Goal: Task Accomplishment & Management: Manage account settings

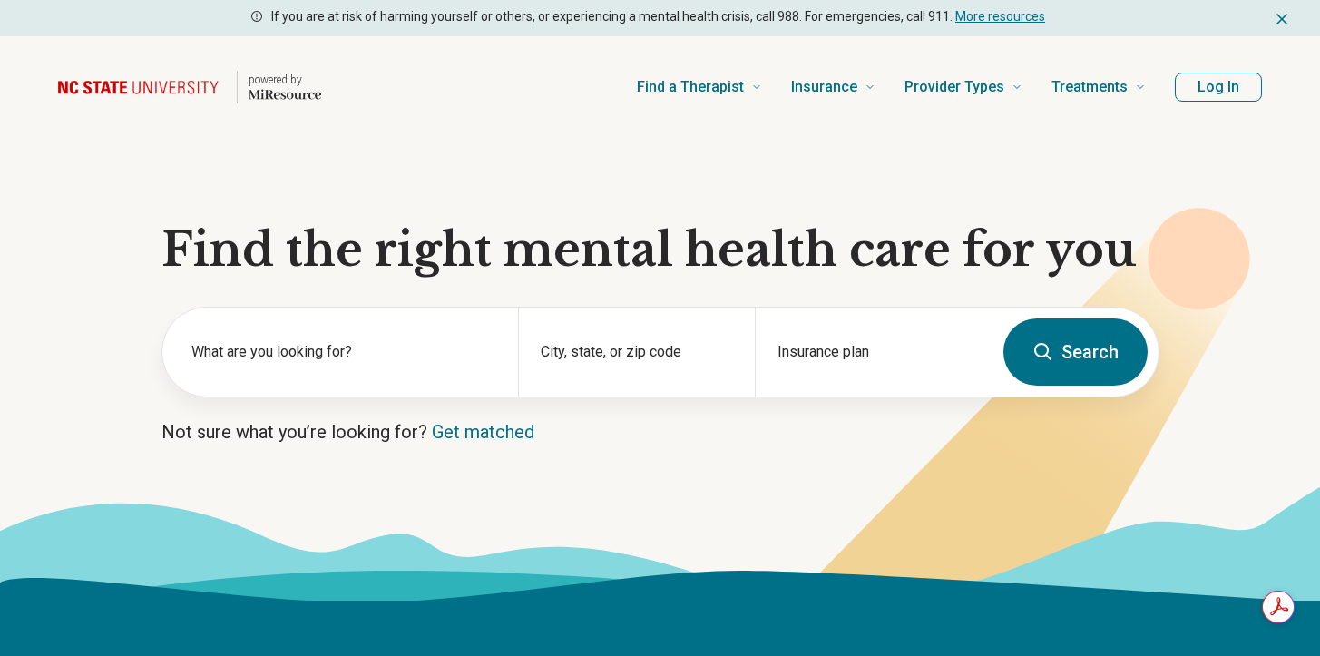
click at [1226, 82] on button "Log In" at bounding box center [1218, 87] width 87 height 29
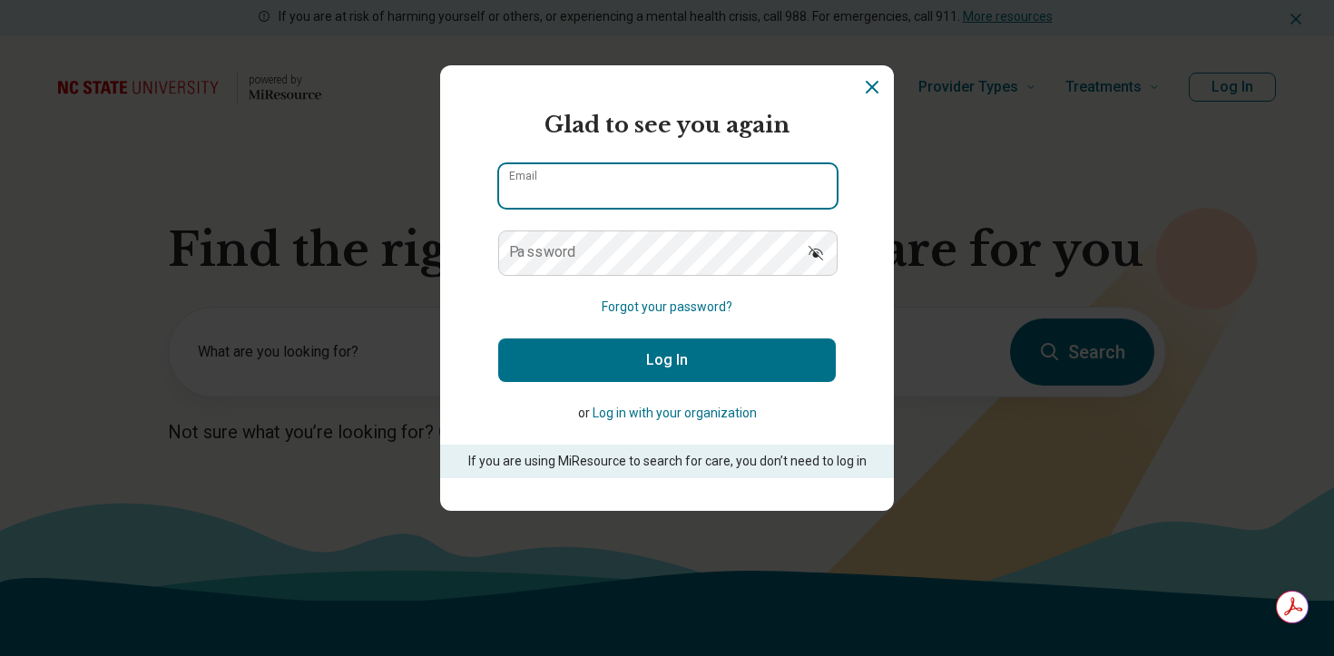
click at [633, 184] on input "Email" at bounding box center [668, 186] width 338 height 44
type input "**********"
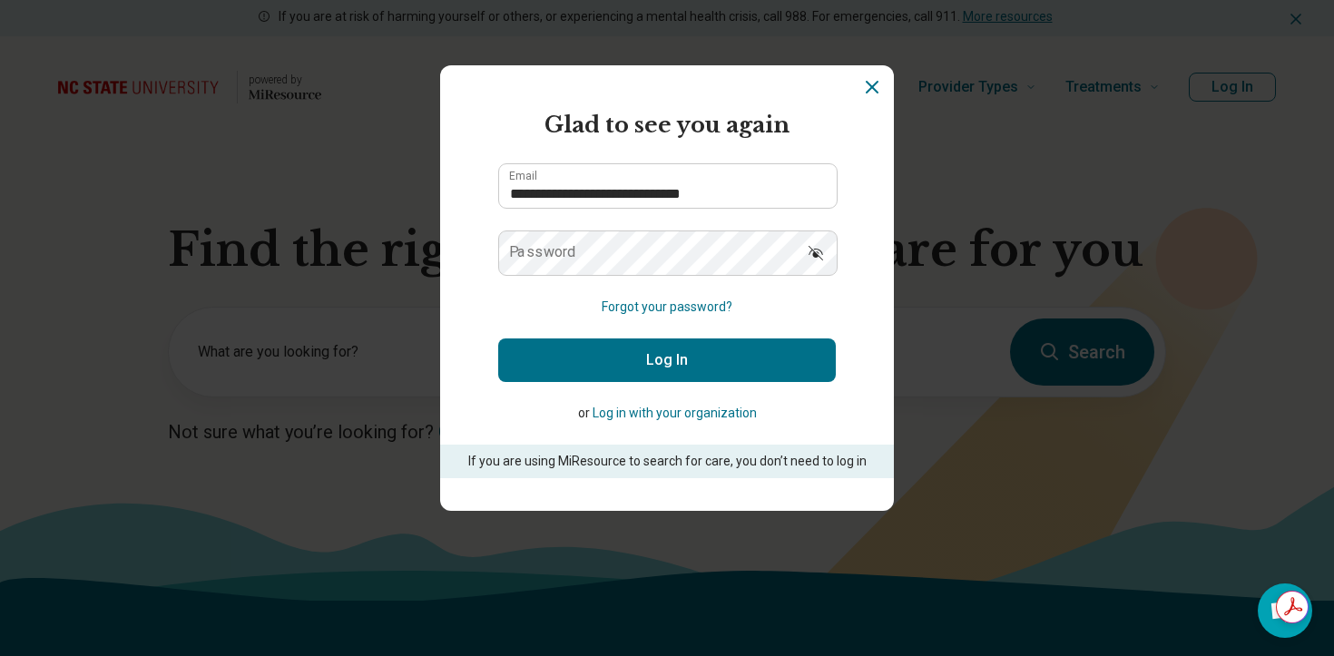
click at [564, 252] on label "Password" at bounding box center [542, 252] width 67 height 15
click at [611, 363] on button "Log In" at bounding box center [667, 360] width 338 height 44
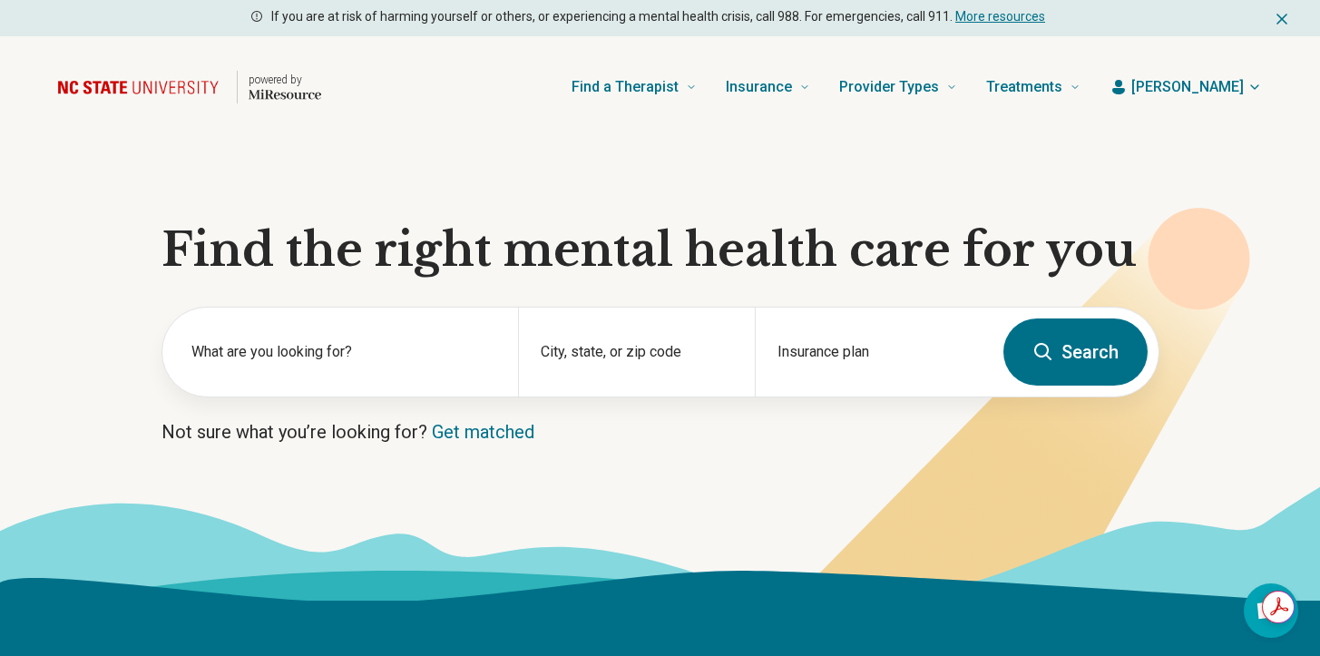
click at [1258, 88] on icon "button" at bounding box center [1255, 87] width 15 height 15
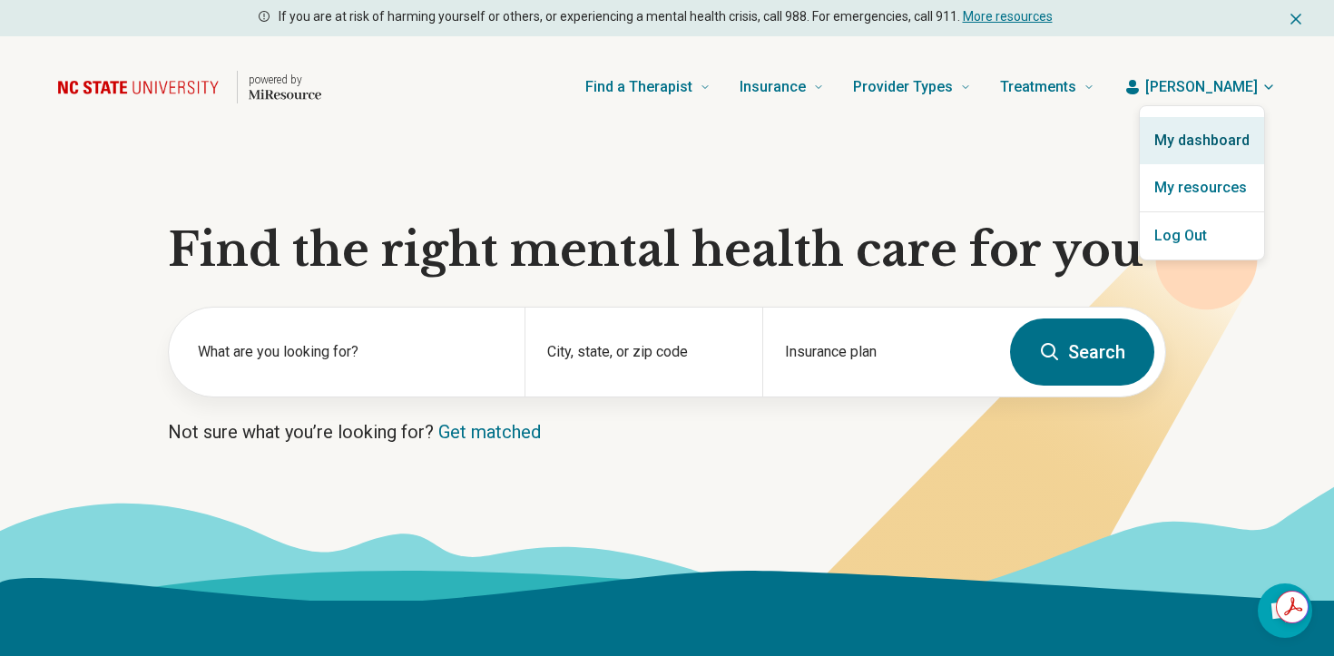
click at [1233, 137] on link "My dashboard" at bounding box center [1202, 140] width 124 height 47
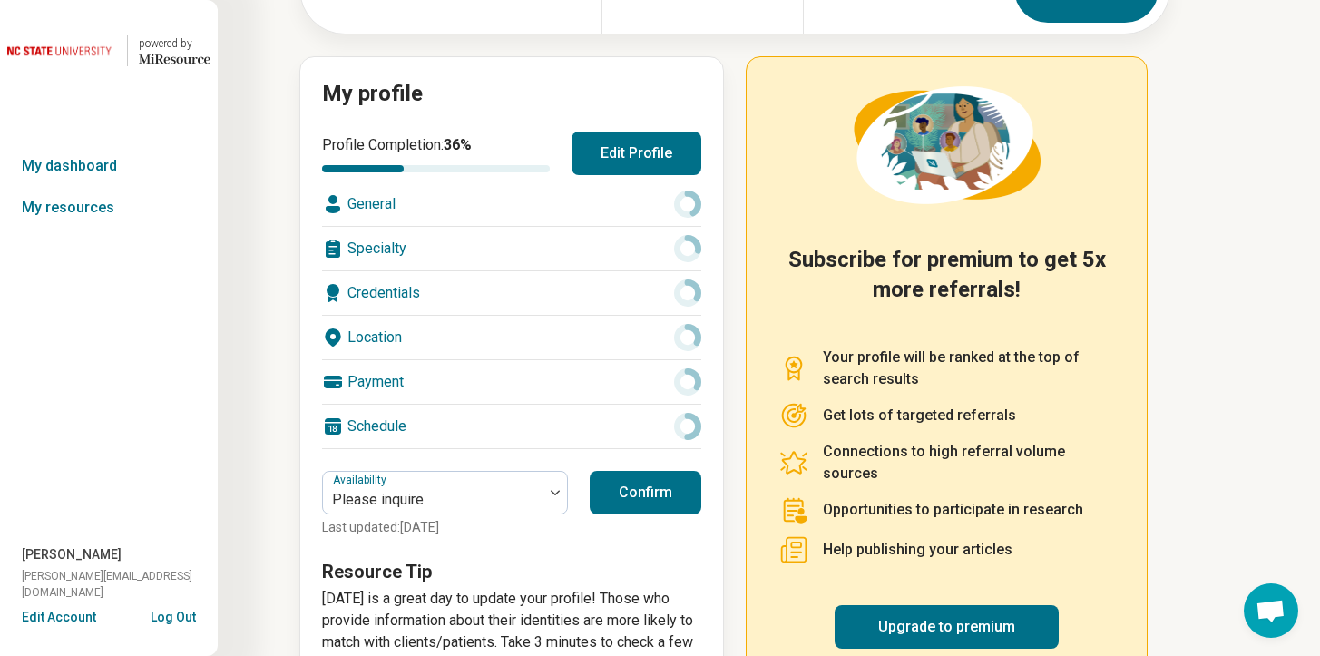
scroll to position [221, 0]
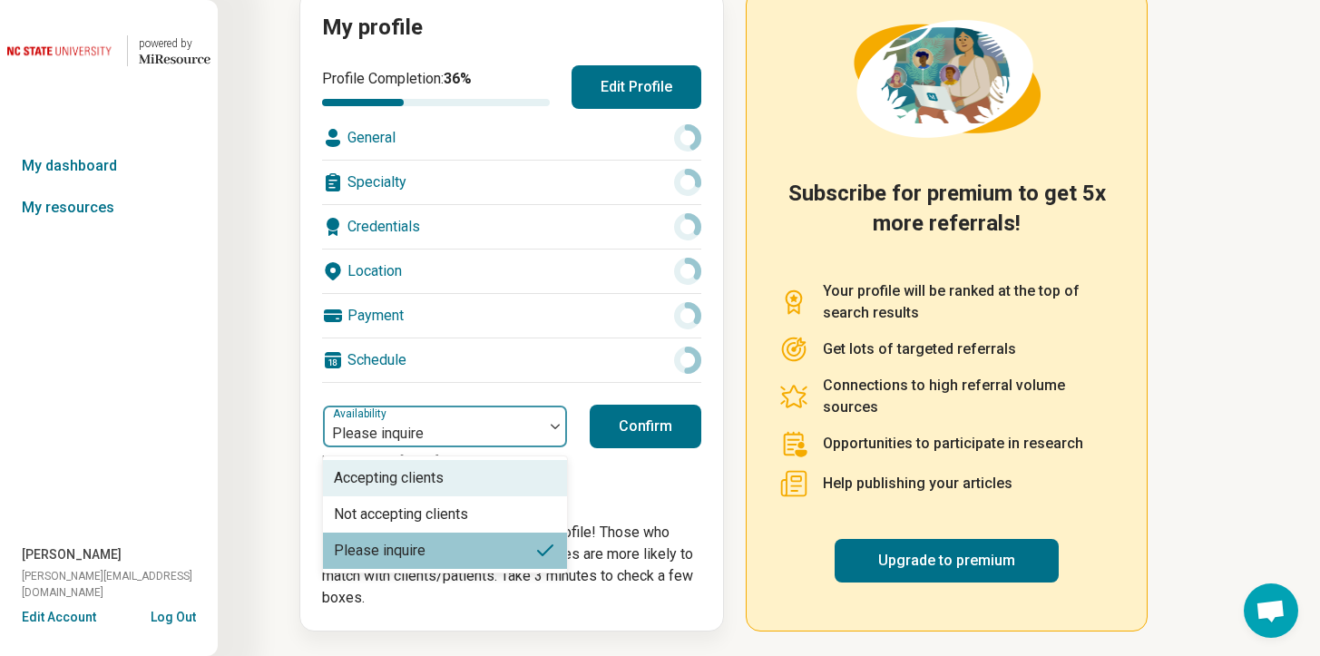
click at [491, 425] on div at bounding box center [433, 433] width 206 height 25
click at [405, 483] on div "Accepting clients" at bounding box center [389, 478] width 110 height 22
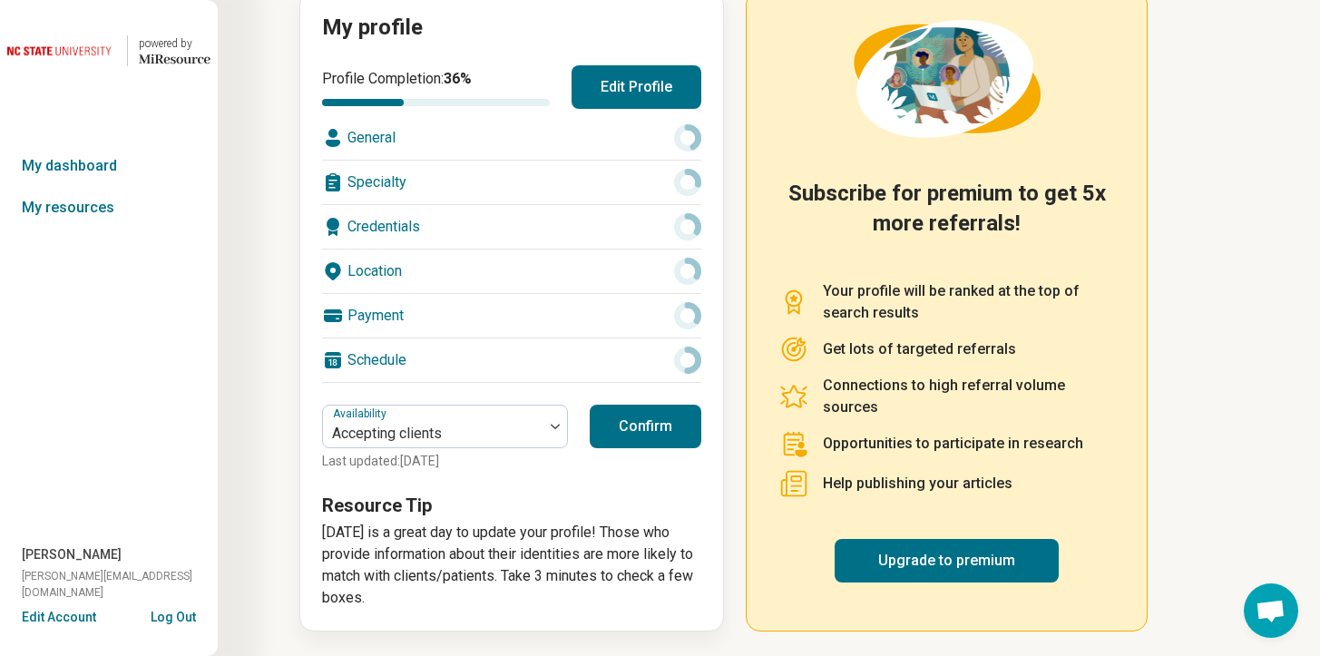
click at [635, 426] on button "Confirm" at bounding box center [646, 427] width 112 height 44
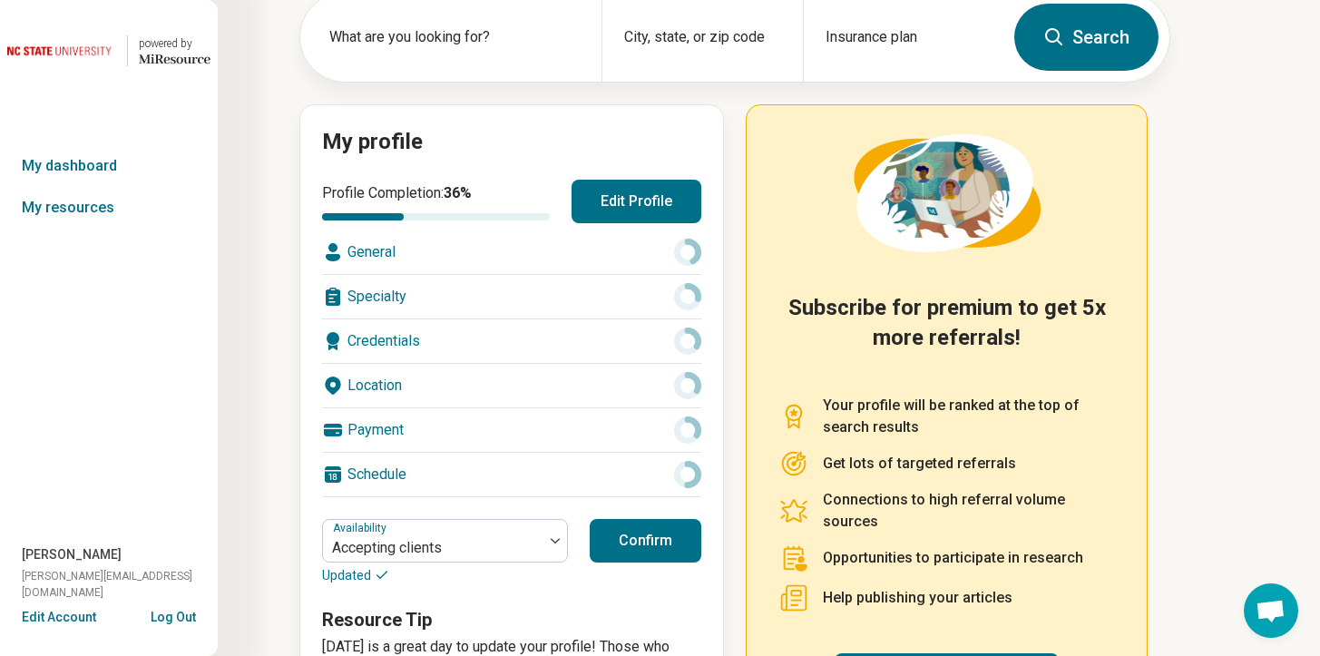
scroll to position [0, 0]
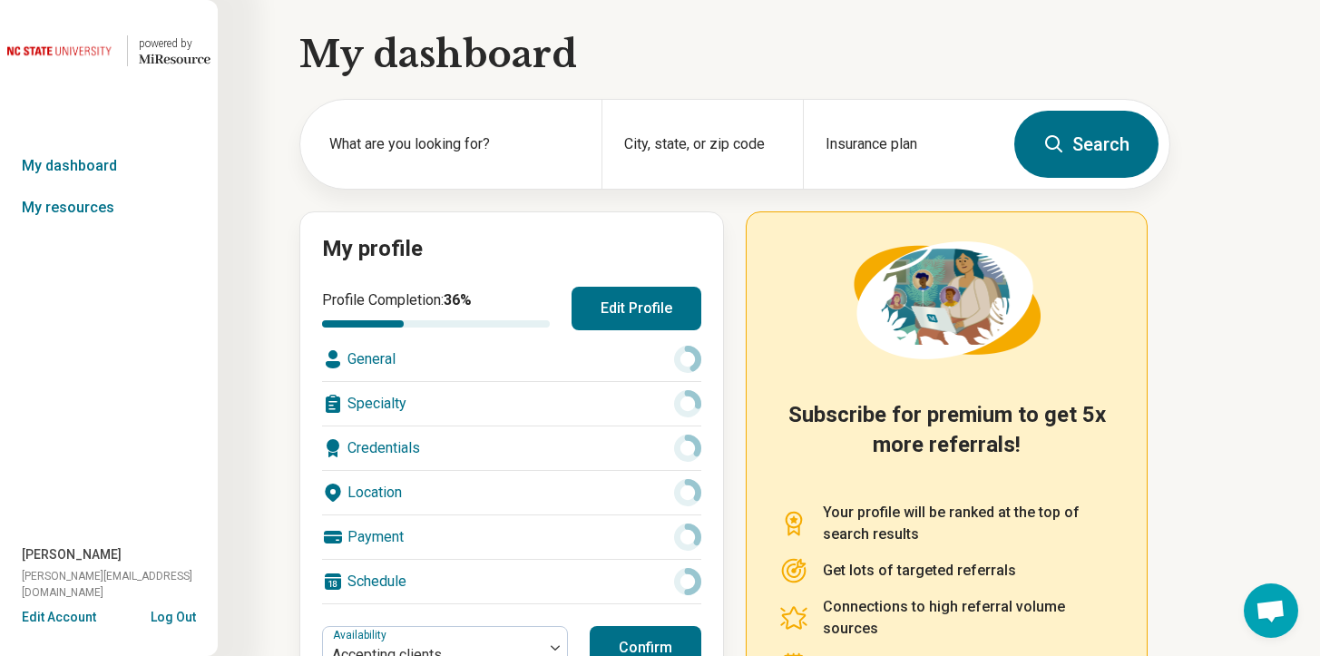
click at [635, 305] on button "Edit Profile" at bounding box center [637, 309] width 130 height 44
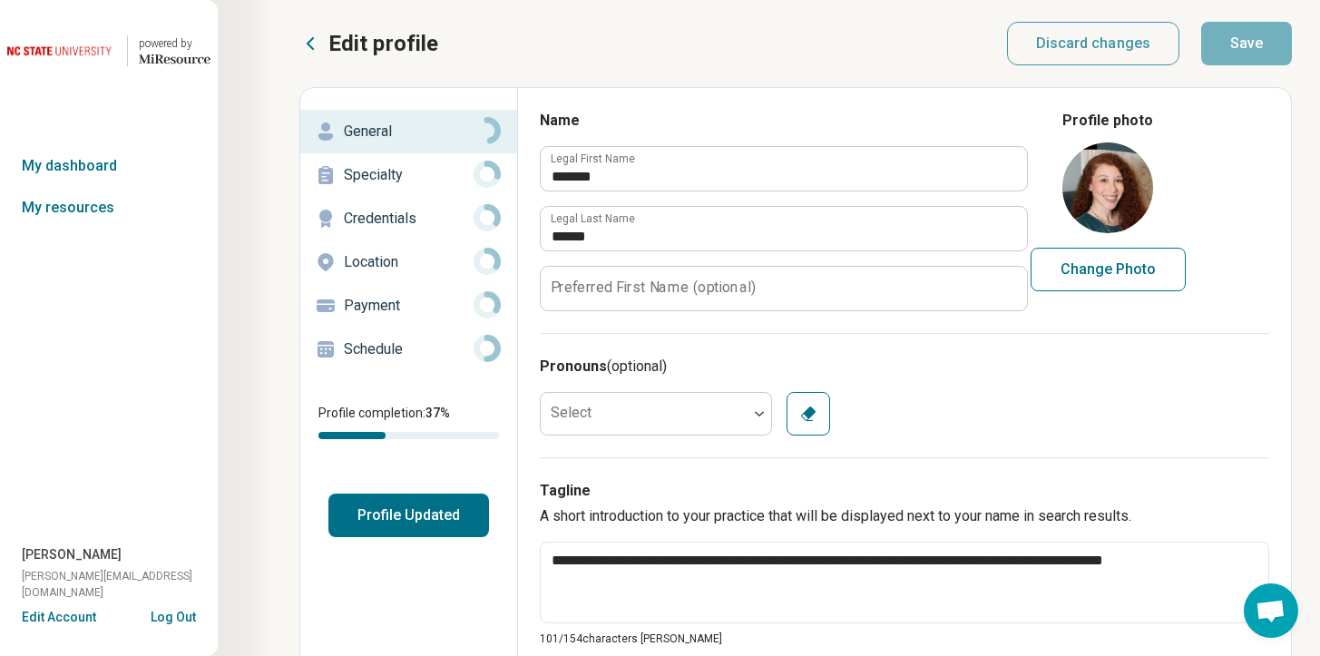
click at [417, 175] on p "Specialty" at bounding box center [409, 175] width 130 height 22
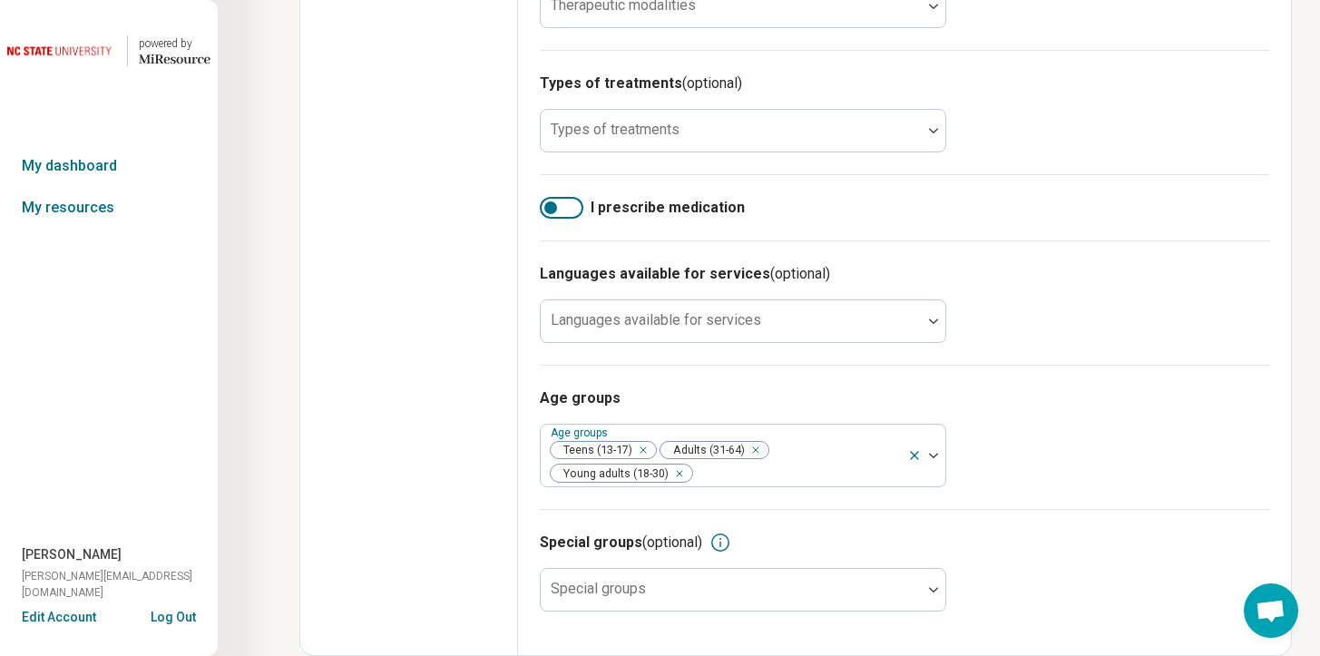
scroll to position [35, 0]
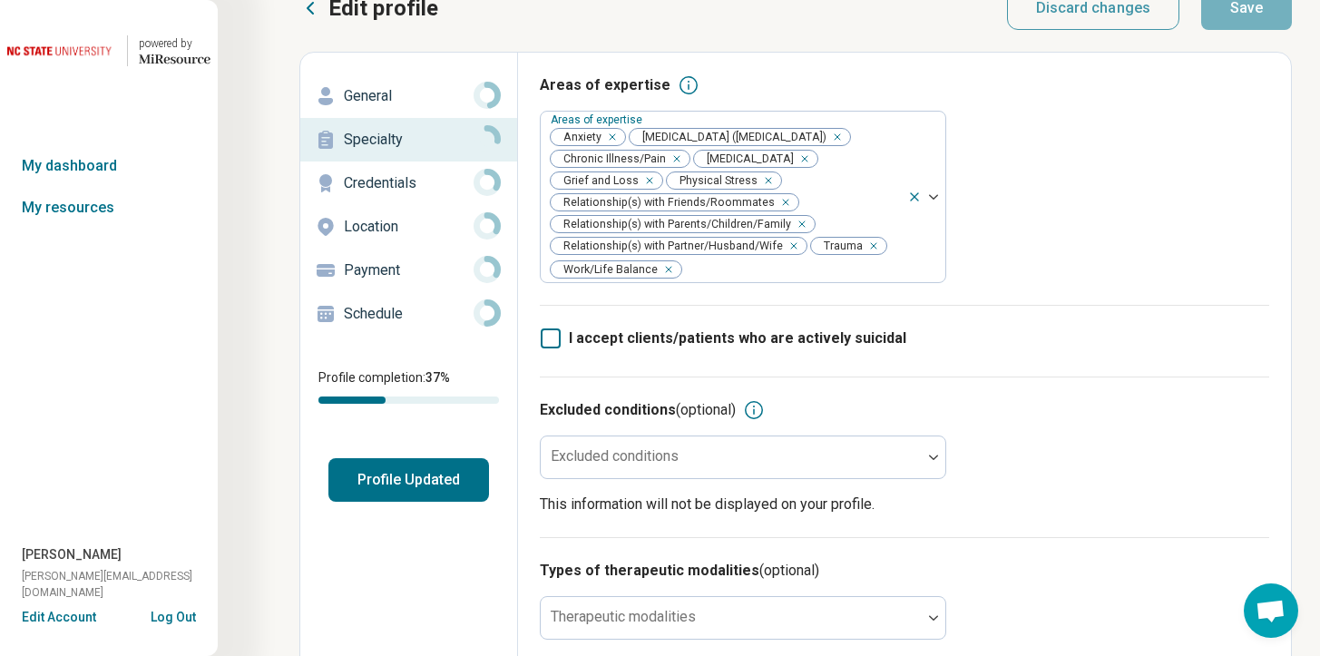
click at [406, 186] on p "Credentials" at bounding box center [409, 183] width 130 height 22
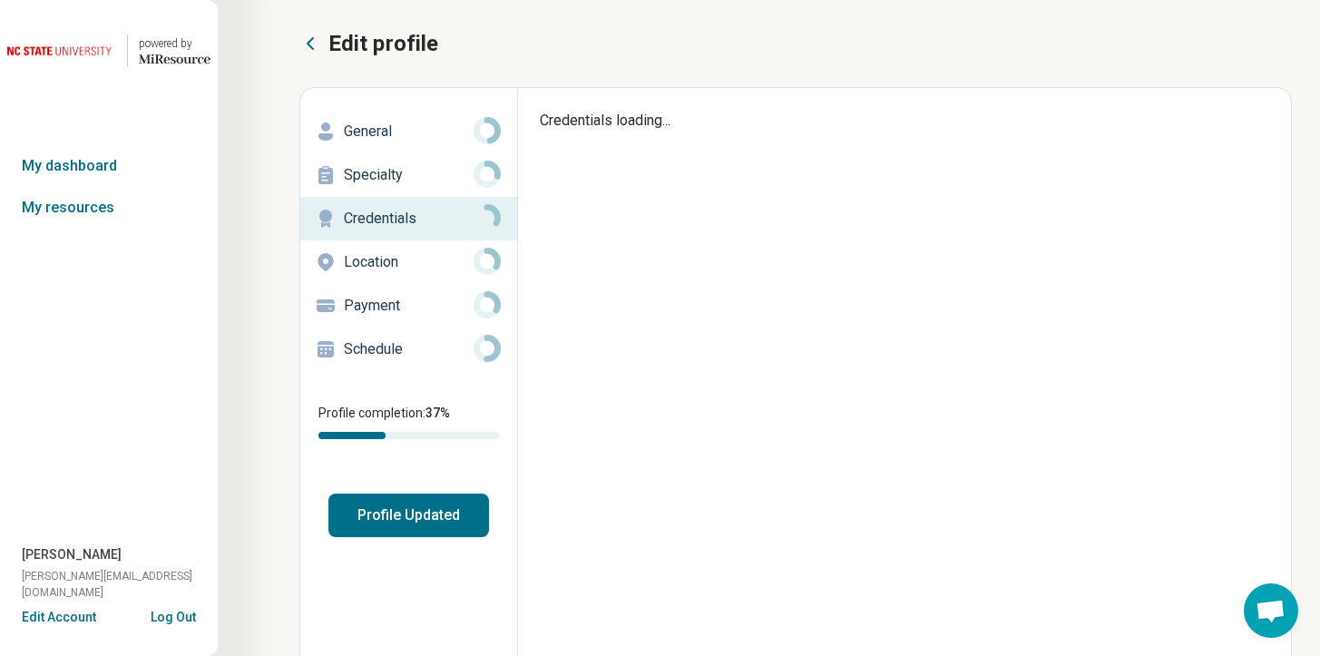
type textarea "*"
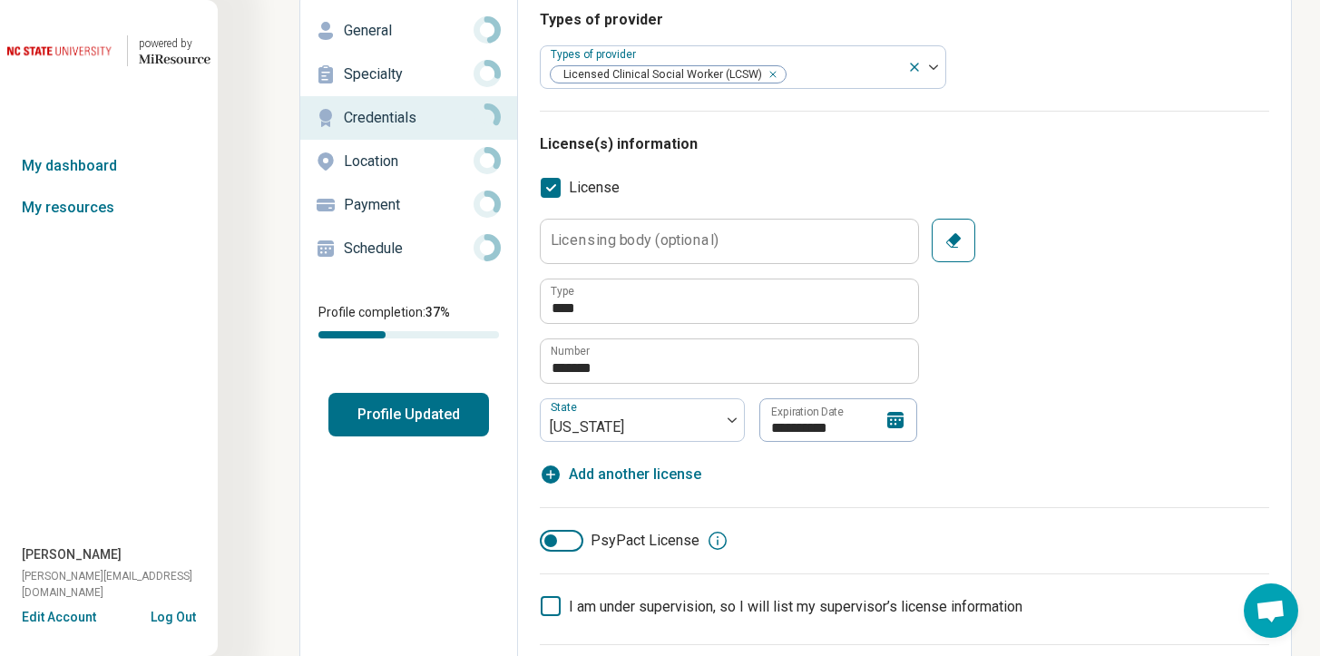
scroll to position [44, 0]
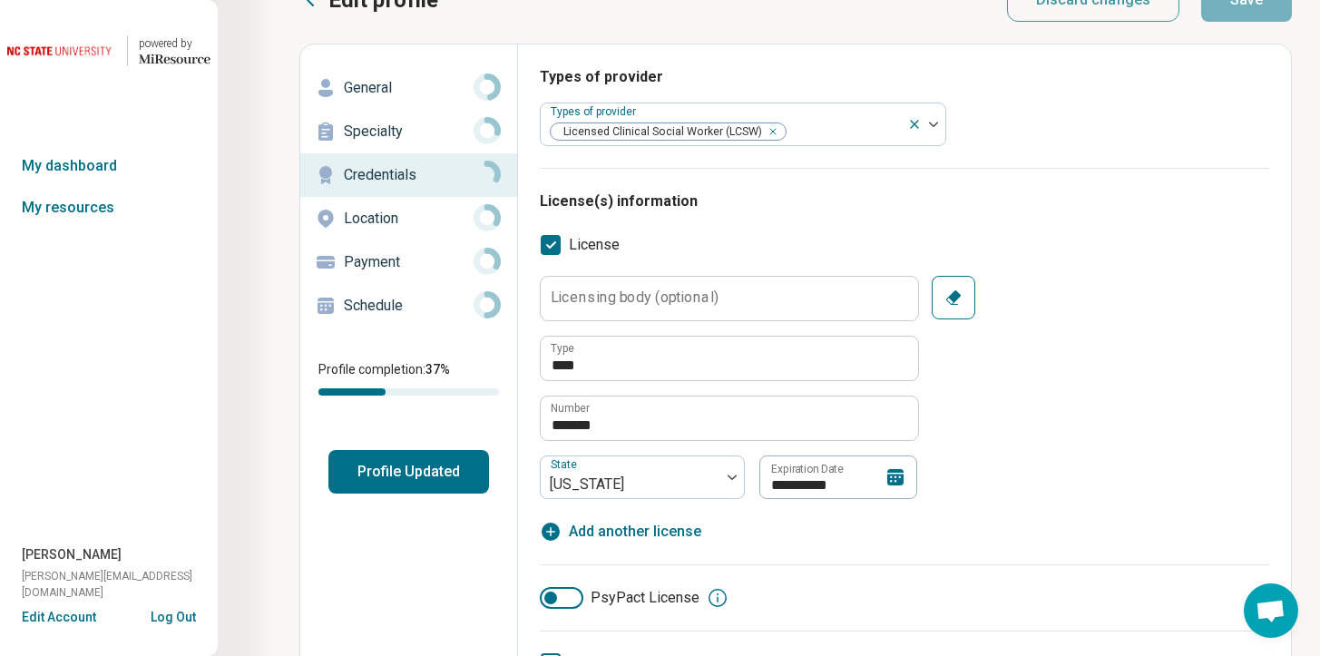
click at [373, 225] on p "Location" at bounding box center [409, 219] width 130 height 22
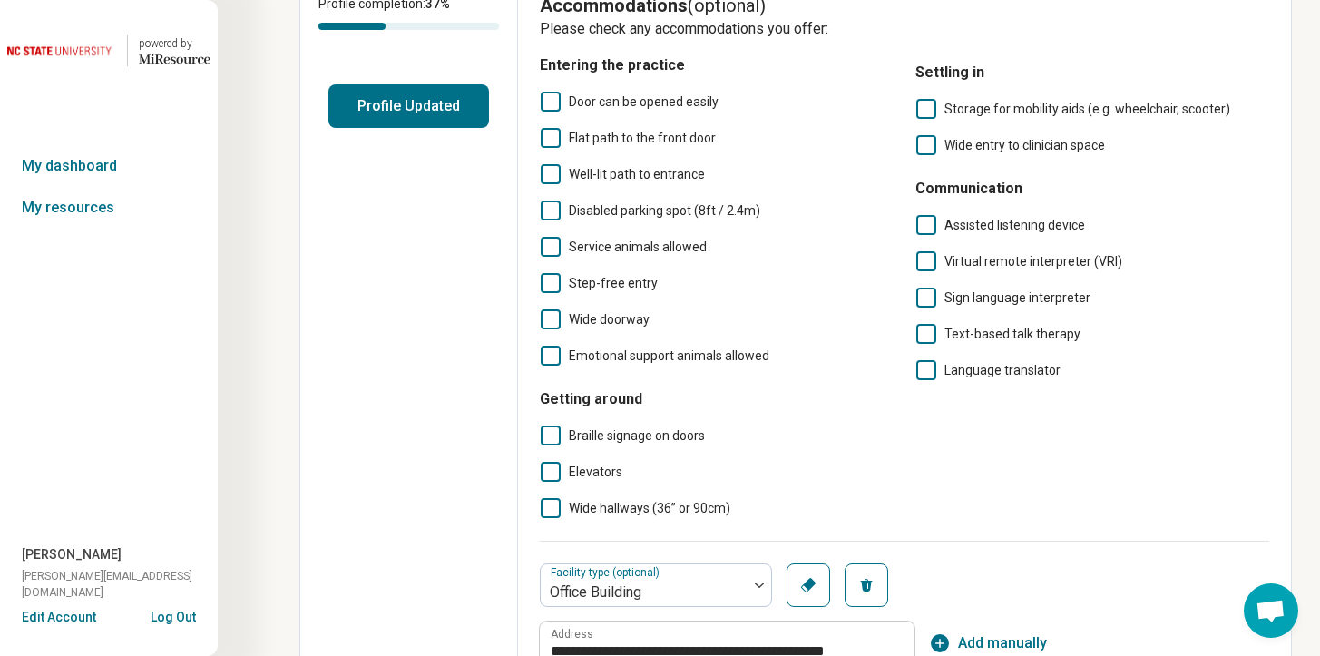
scroll to position [171, 0]
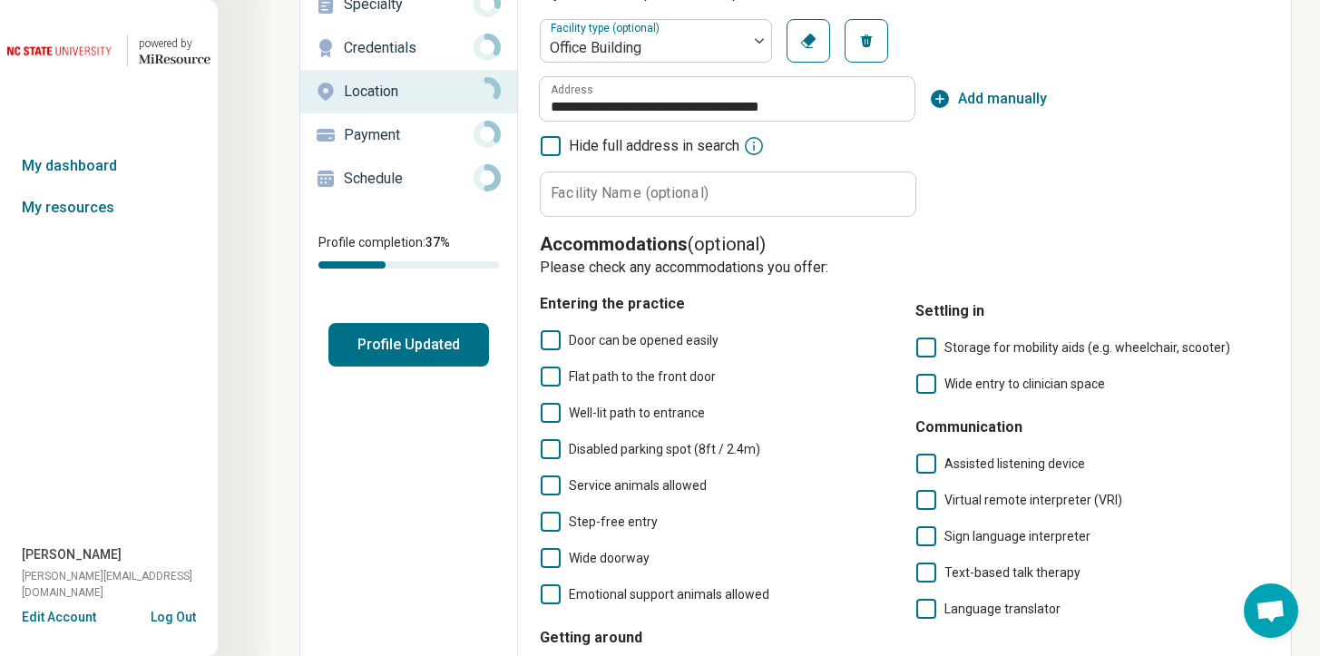
click at [387, 134] on p "Payment" at bounding box center [409, 135] width 130 height 22
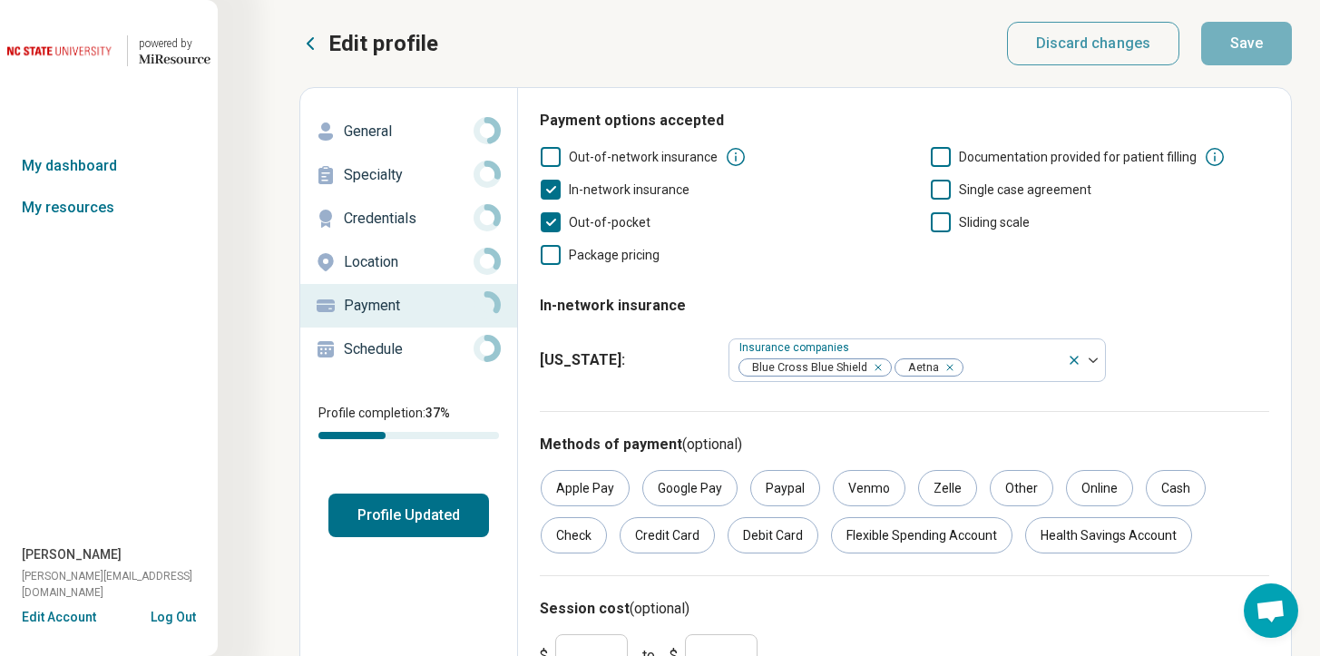
click at [371, 349] on p "Schedule" at bounding box center [409, 349] width 130 height 22
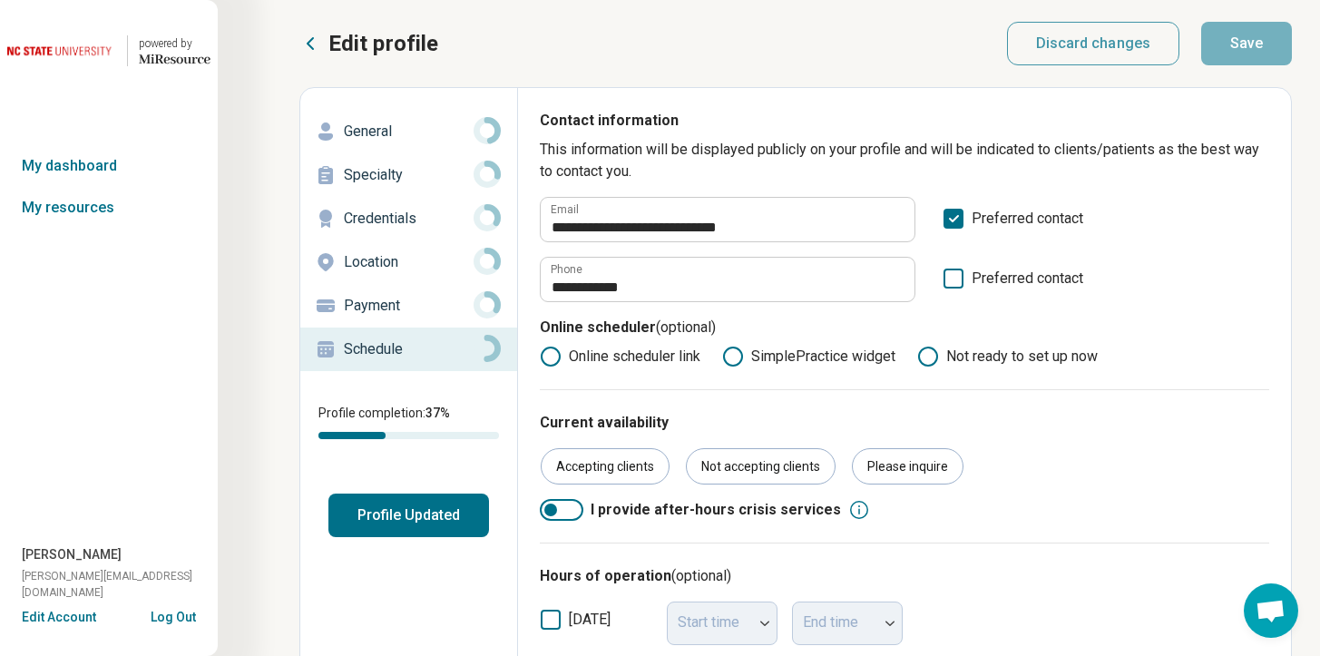
scroll to position [186, 0]
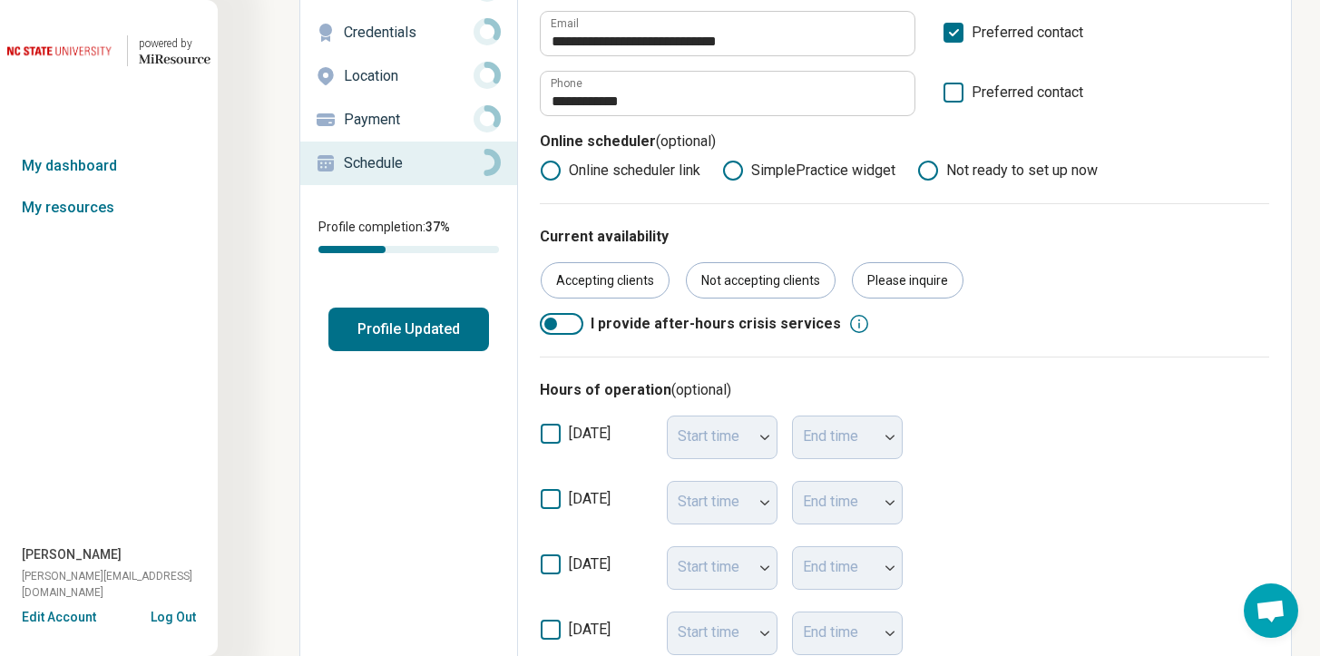
click at [458, 339] on button "Profile Updated" at bounding box center [408, 330] width 161 height 44
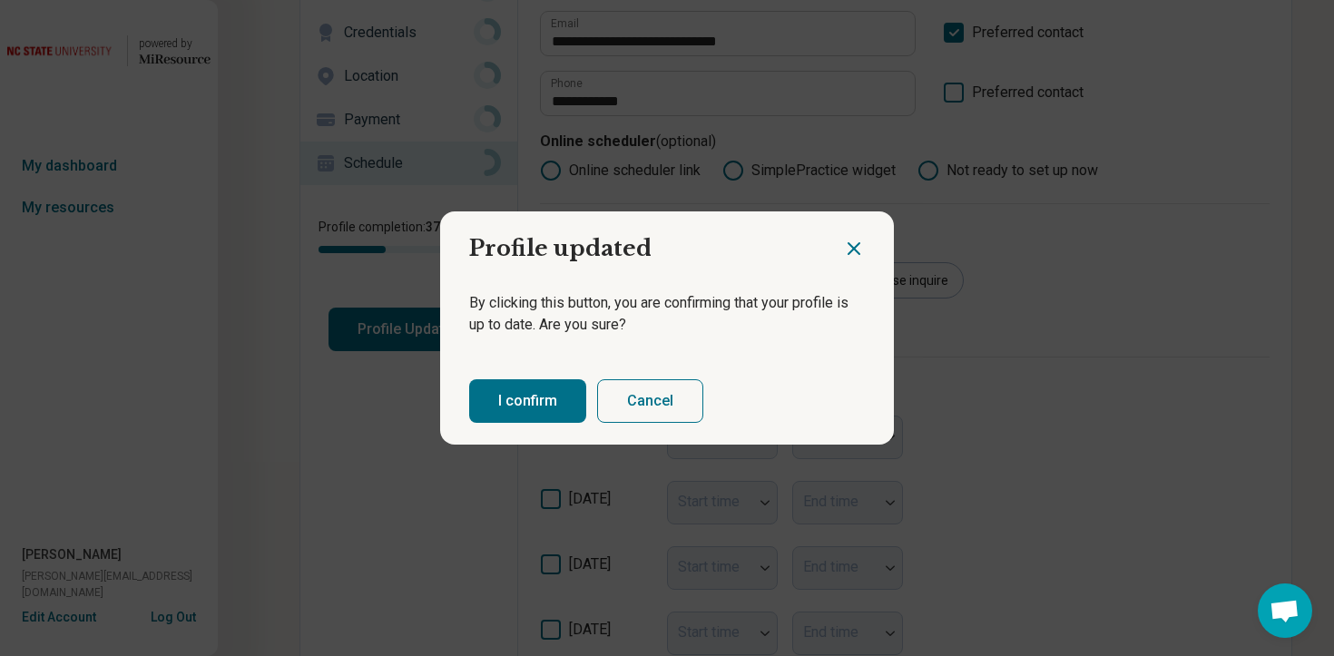
click at [488, 404] on button "I confirm" at bounding box center [527, 401] width 117 height 44
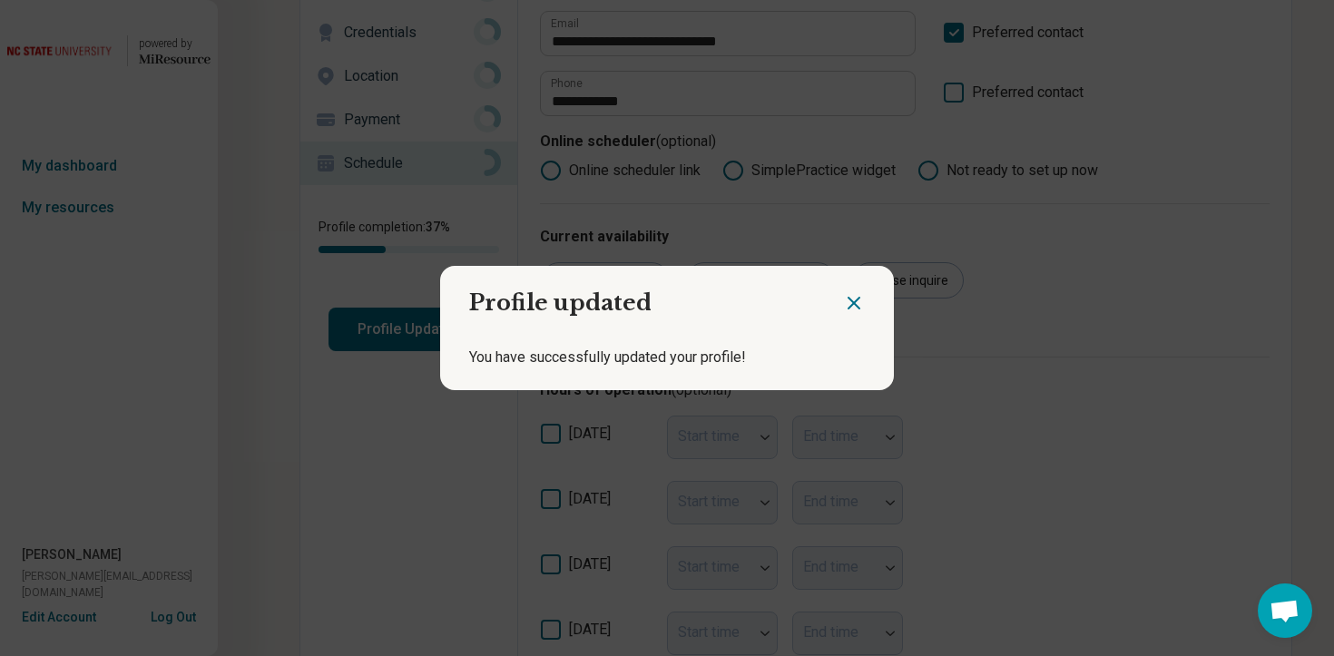
click at [843, 304] on icon "Close dialog" at bounding box center [854, 303] width 22 height 22
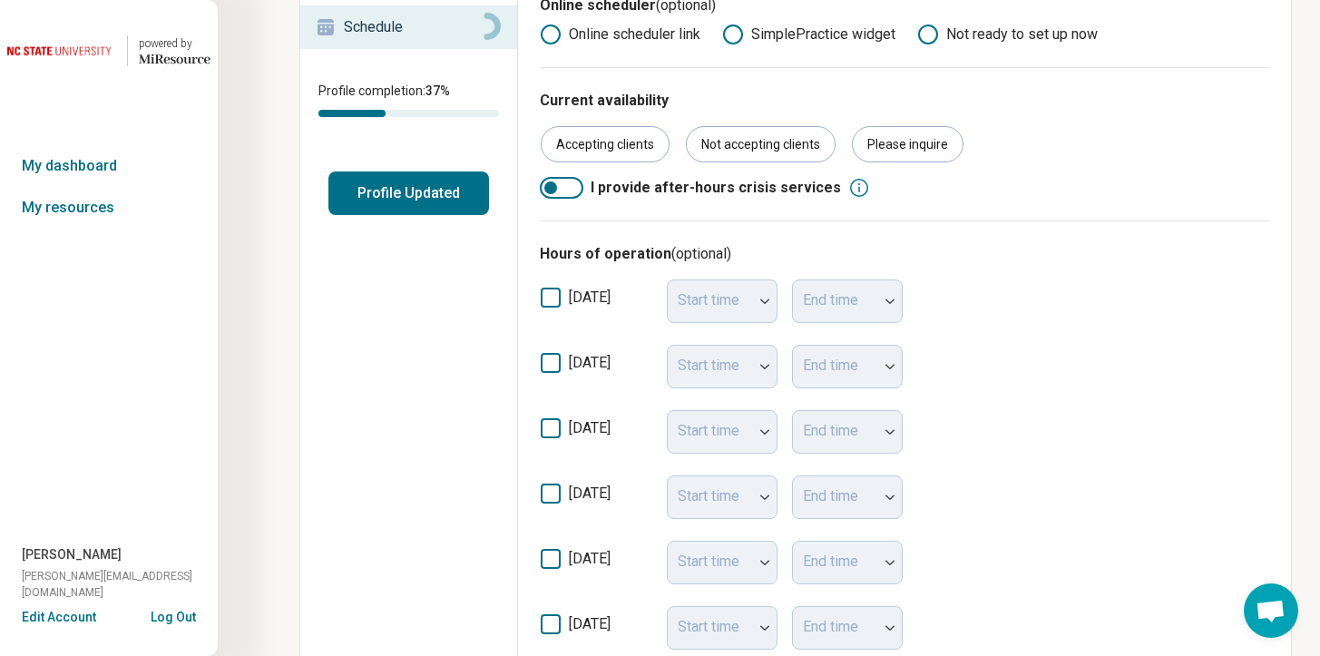
scroll to position [0, 0]
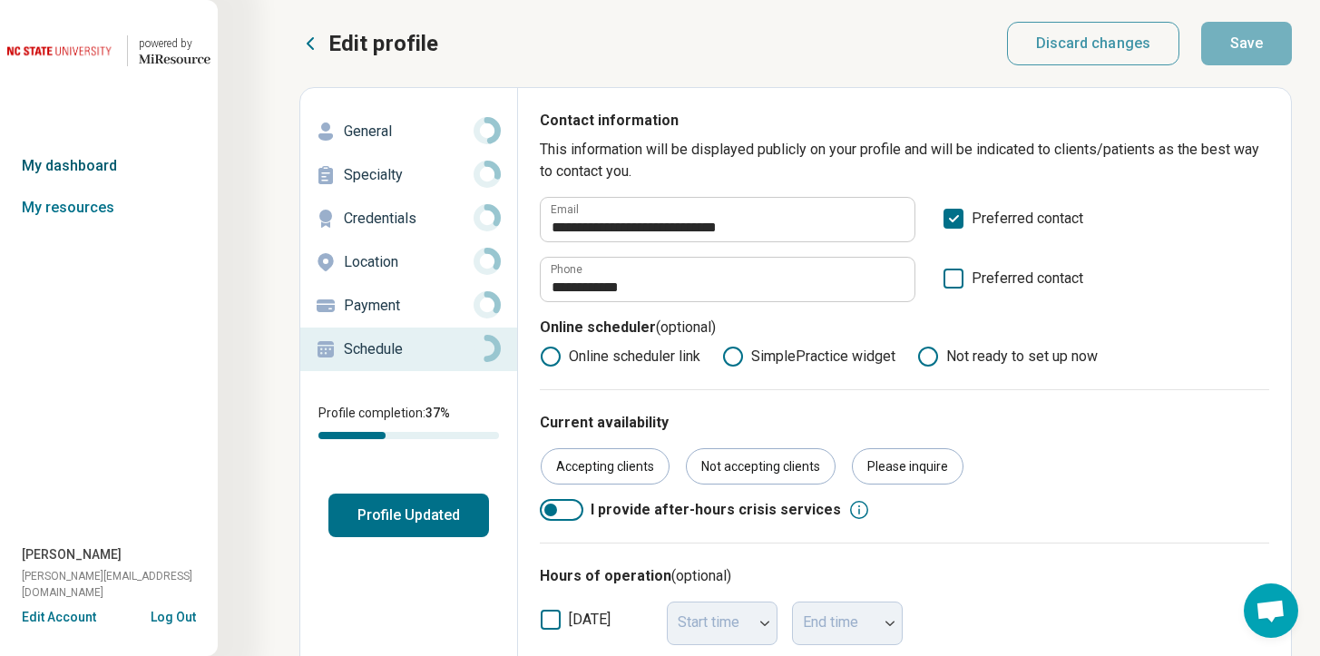
click at [93, 160] on link "My dashboard" at bounding box center [109, 166] width 218 height 42
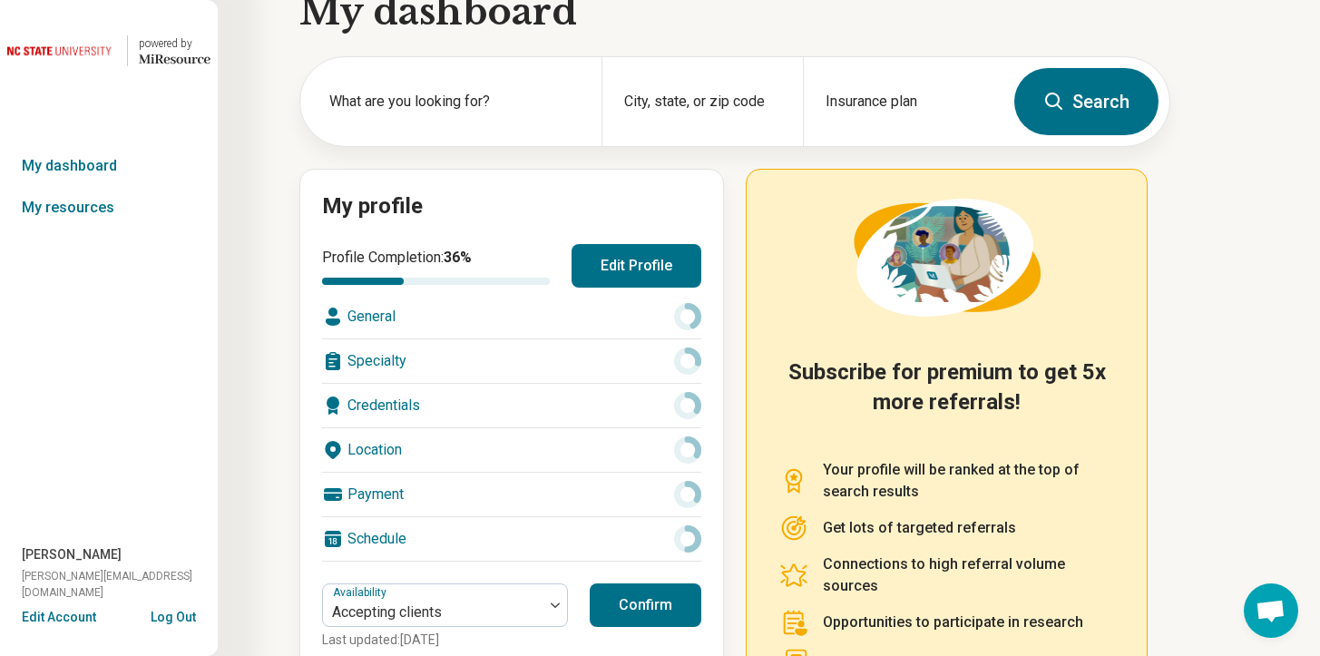
scroll to position [221, 0]
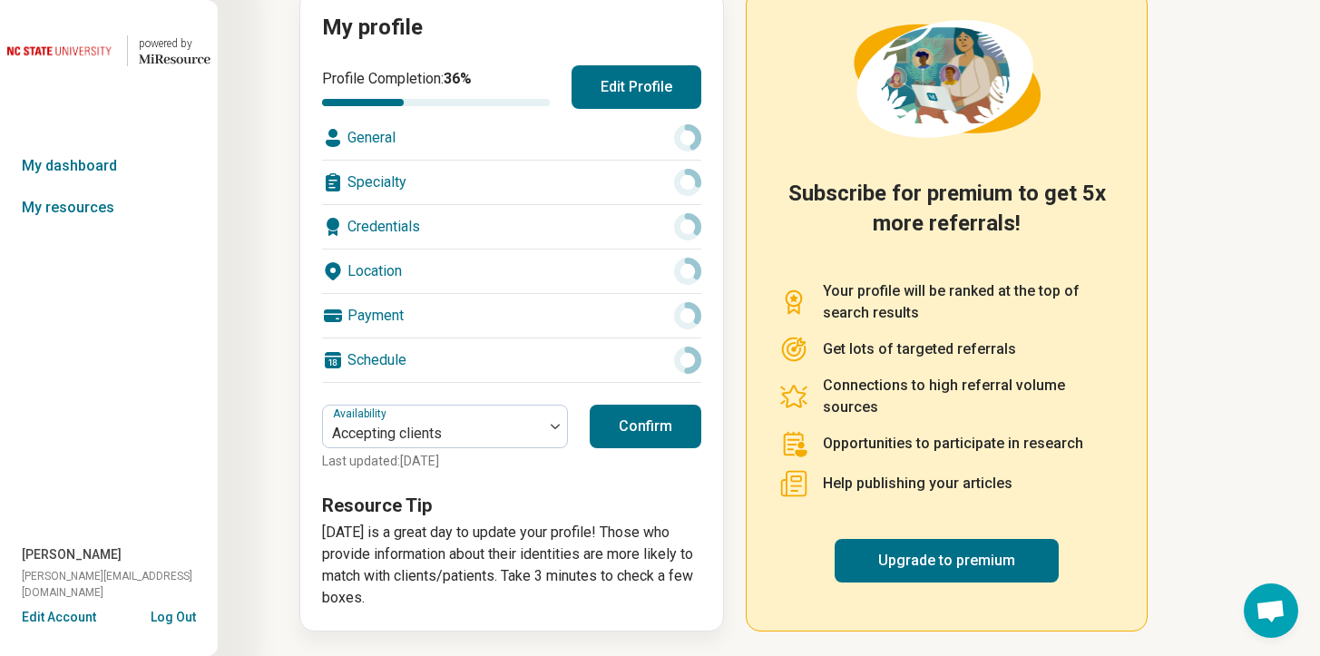
click at [670, 417] on button "Confirm" at bounding box center [646, 427] width 112 height 44
click at [641, 427] on button "Confirm" at bounding box center [646, 427] width 112 height 44
click at [77, 211] on link "My resources" at bounding box center [109, 208] width 218 height 42
